Goal: Find specific page/section: Find specific page/section

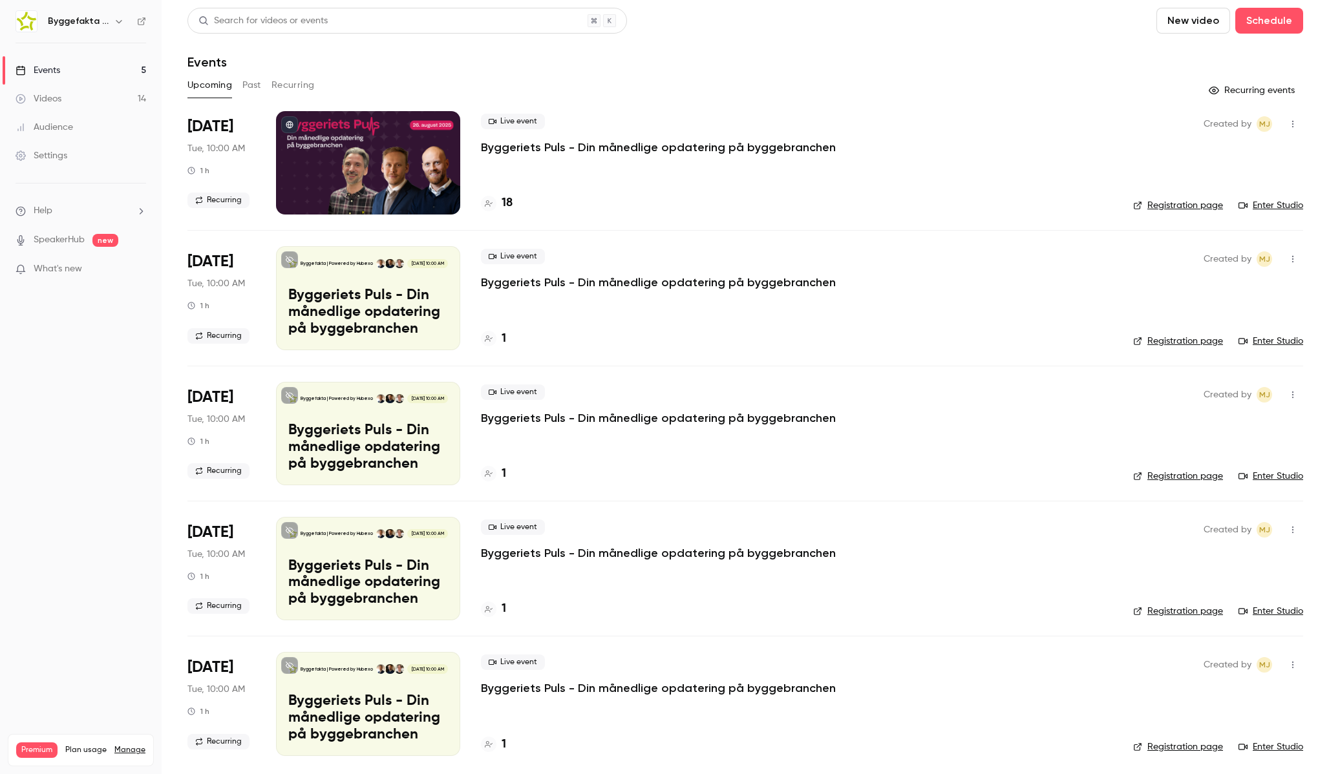
click at [116, 20] on icon "button" at bounding box center [119, 21] width 6 height 3
click at [87, 113] on span "Switch channel" at bounding box center [79, 119] width 65 height 14
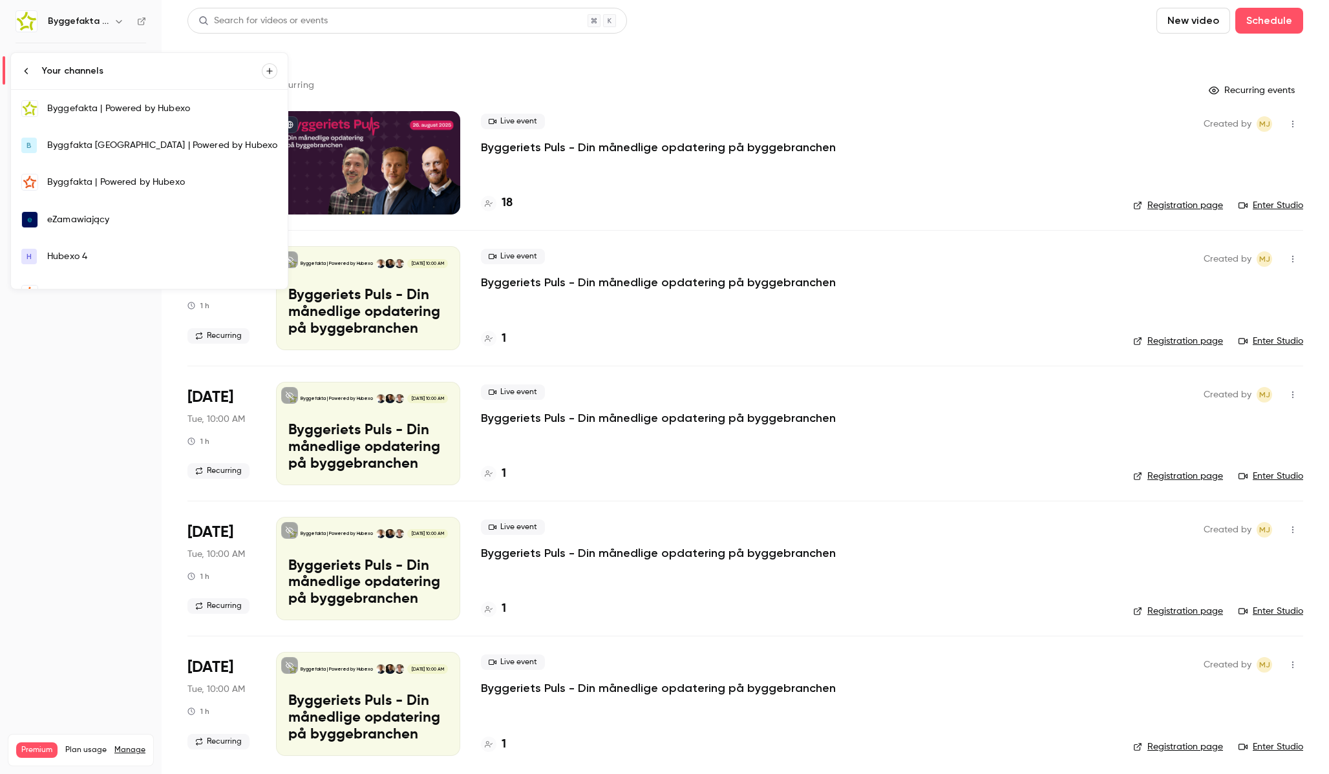
scroll to position [211, 0]
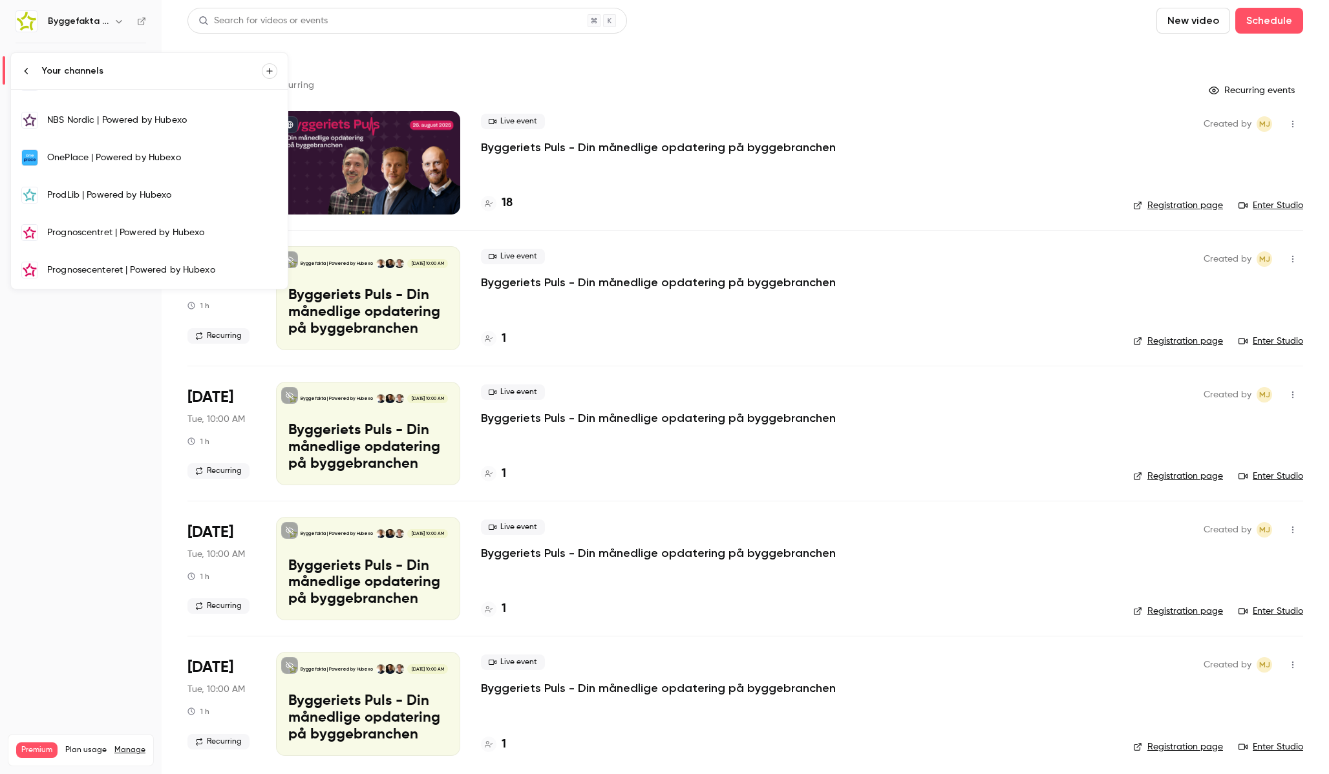
click at [61, 282] on link "Prognosecenteret | Powered by Hubexo" at bounding box center [149, 269] width 277 height 37
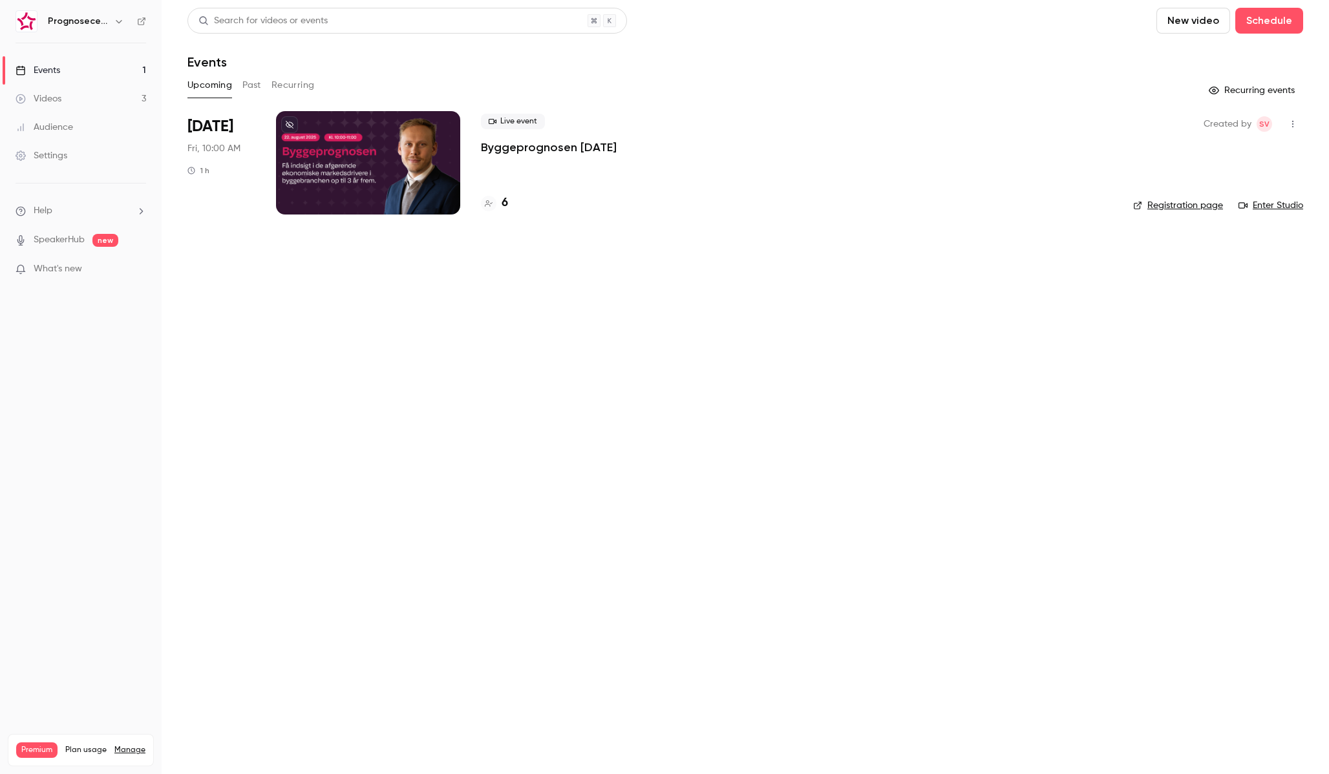
click at [578, 148] on p "Byggeprognosen [DATE]" at bounding box center [549, 148] width 136 height 16
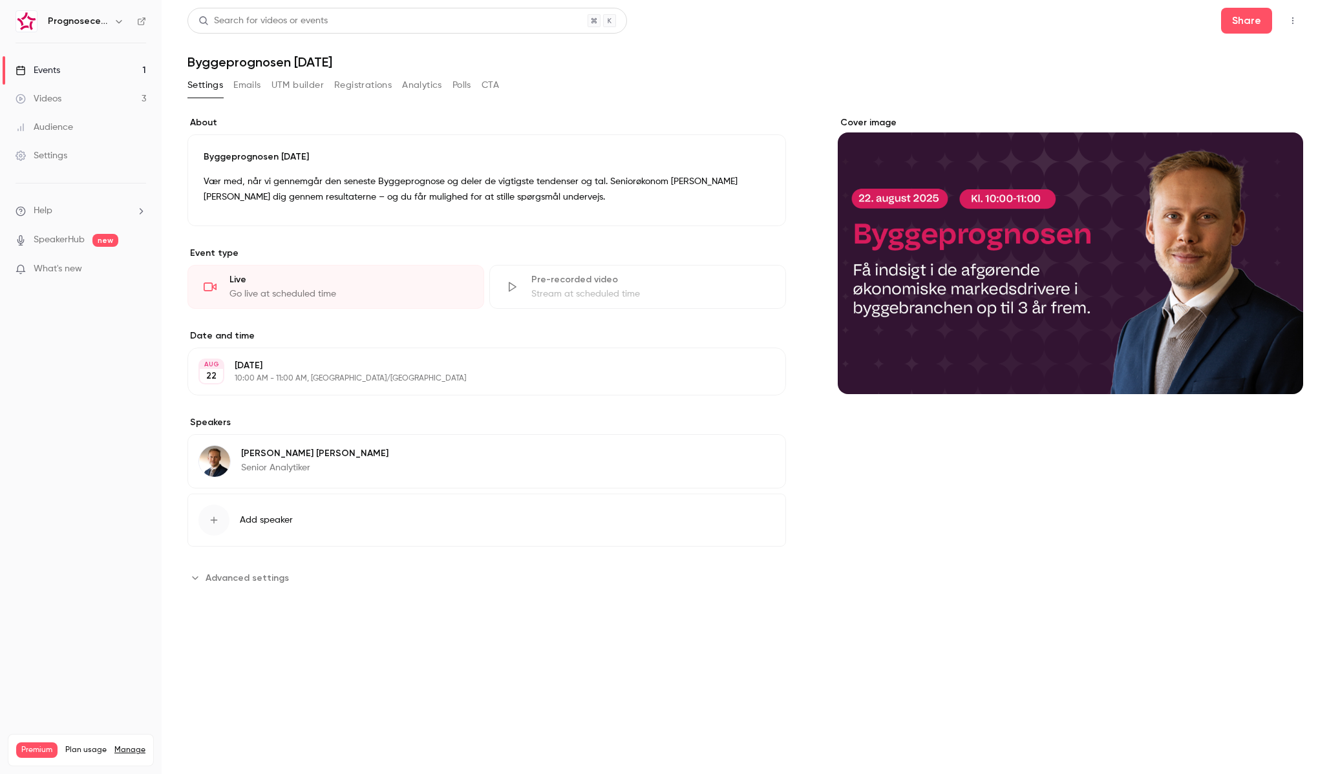
click at [362, 85] on button "Registrations" at bounding box center [363, 85] width 58 height 21
